Goal: Check status: Check status

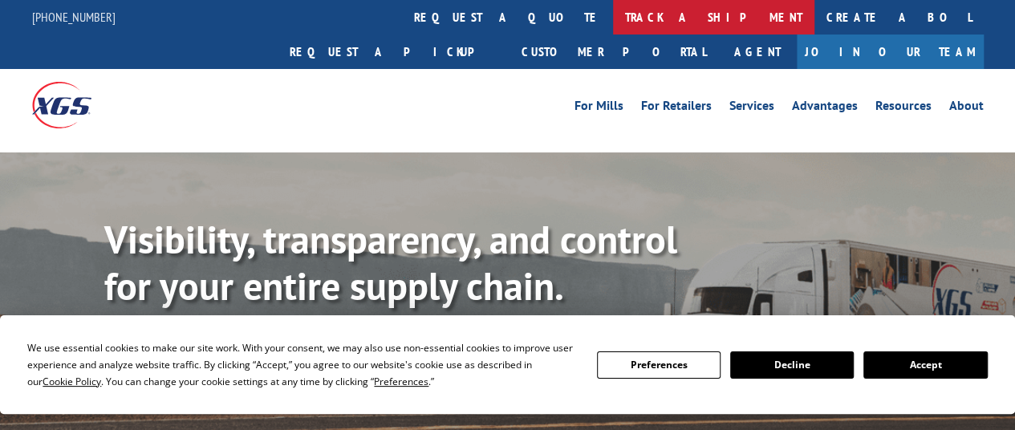
click at [613, 25] on link "track a shipment" at bounding box center [713, 17] width 201 height 34
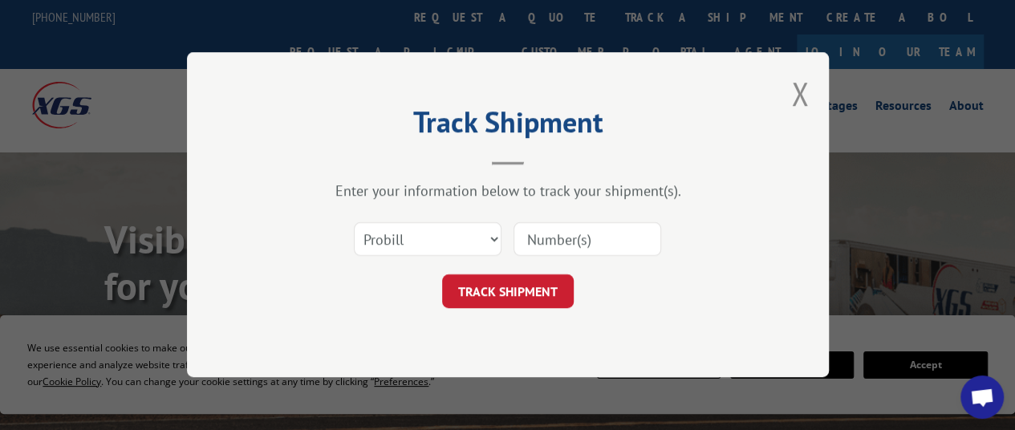
click at [557, 241] on input at bounding box center [587, 240] width 148 height 34
paste input "529910175"
type input "529910175"
click at [513, 302] on button "TRACK SHIPMENT" at bounding box center [508, 292] width 132 height 34
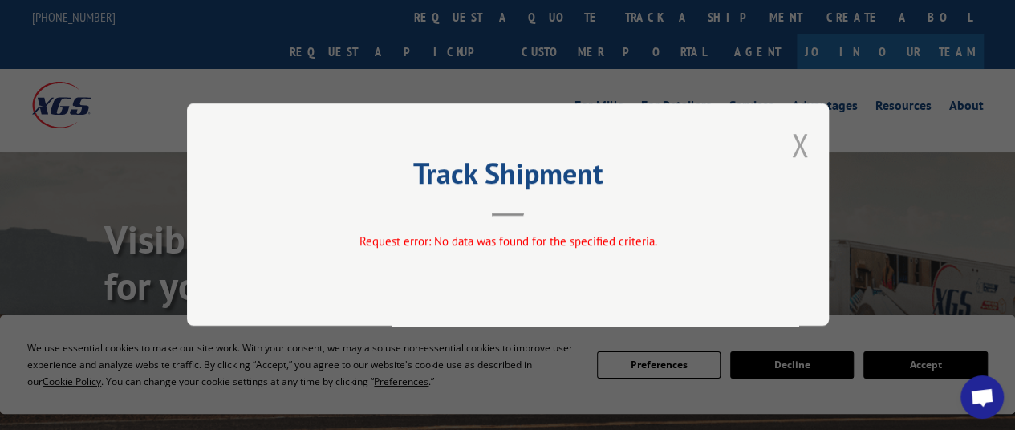
click at [802, 149] on button "Close modal" at bounding box center [800, 145] width 18 height 43
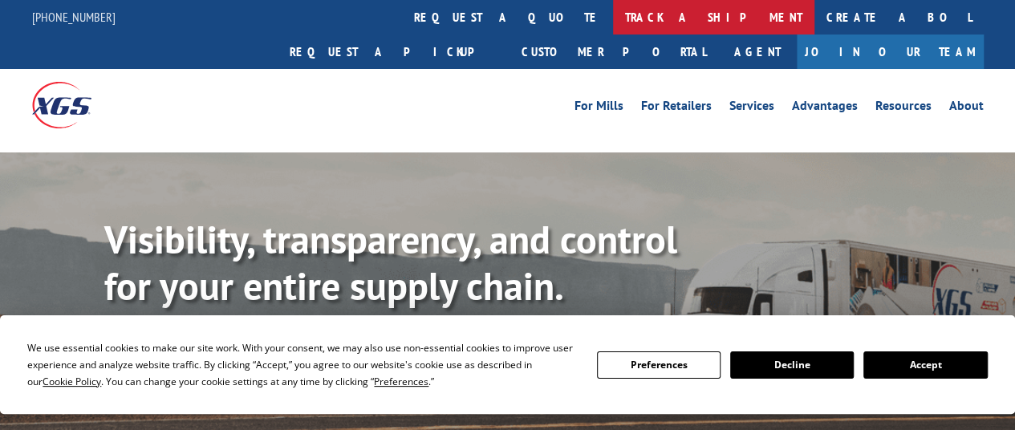
click at [613, 18] on link "track a shipment" at bounding box center [713, 17] width 201 height 34
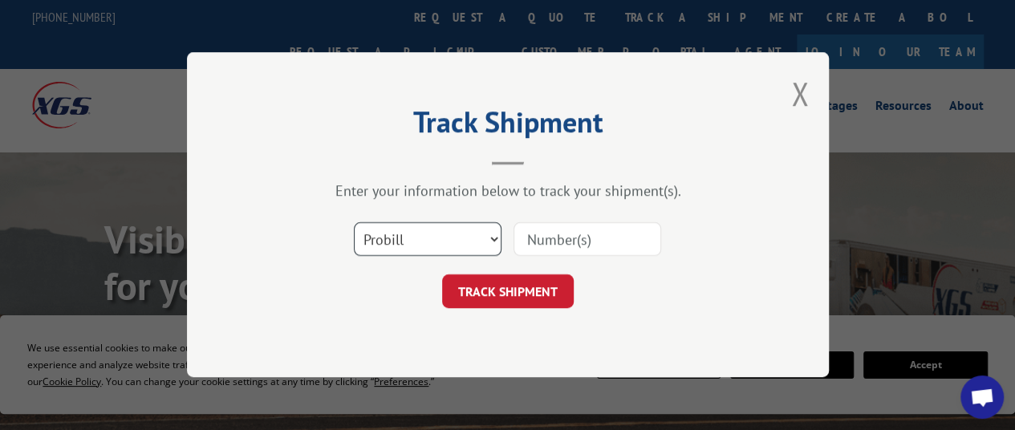
click at [489, 238] on select "Select category... Probill BOL PO" at bounding box center [428, 240] width 148 height 34
click at [579, 233] on input at bounding box center [587, 240] width 148 height 34
paste input "529910175"
type input "529910175"
drag, startPoint x: 610, startPoint y: 237, endPoint x: 510, endPoint y: 246, distance: 99.9
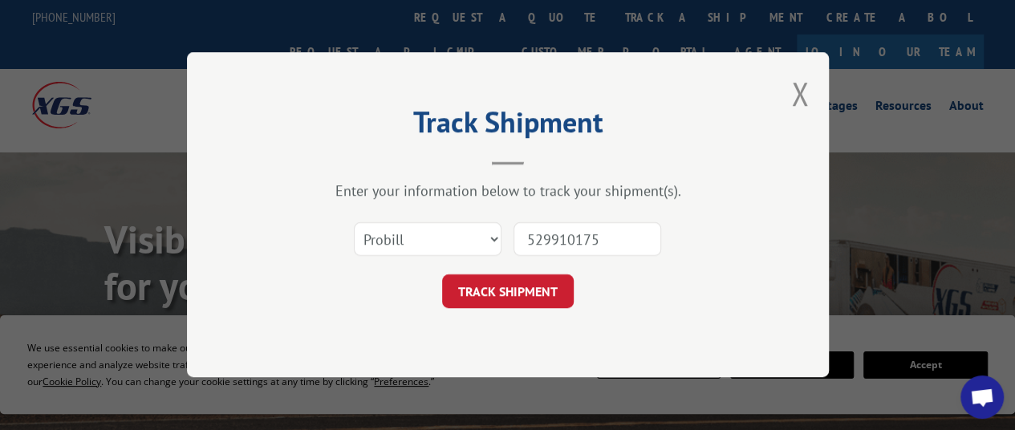
click at [510, 246] on div "Select category... Probill BOL PO 529910175" at bounding box center [507, 239] width 481 height 53
click at [546, 238] on input at bounding box center [587, 240] width 148 height 34
paste input "17664806"
type input "17664806"
click at [533, 286] on button "TRACK SHIPMENT" at bounding box center [508, 292] width 132 height 34
